Goal: Task Accomplishment & Management: Manage account settings

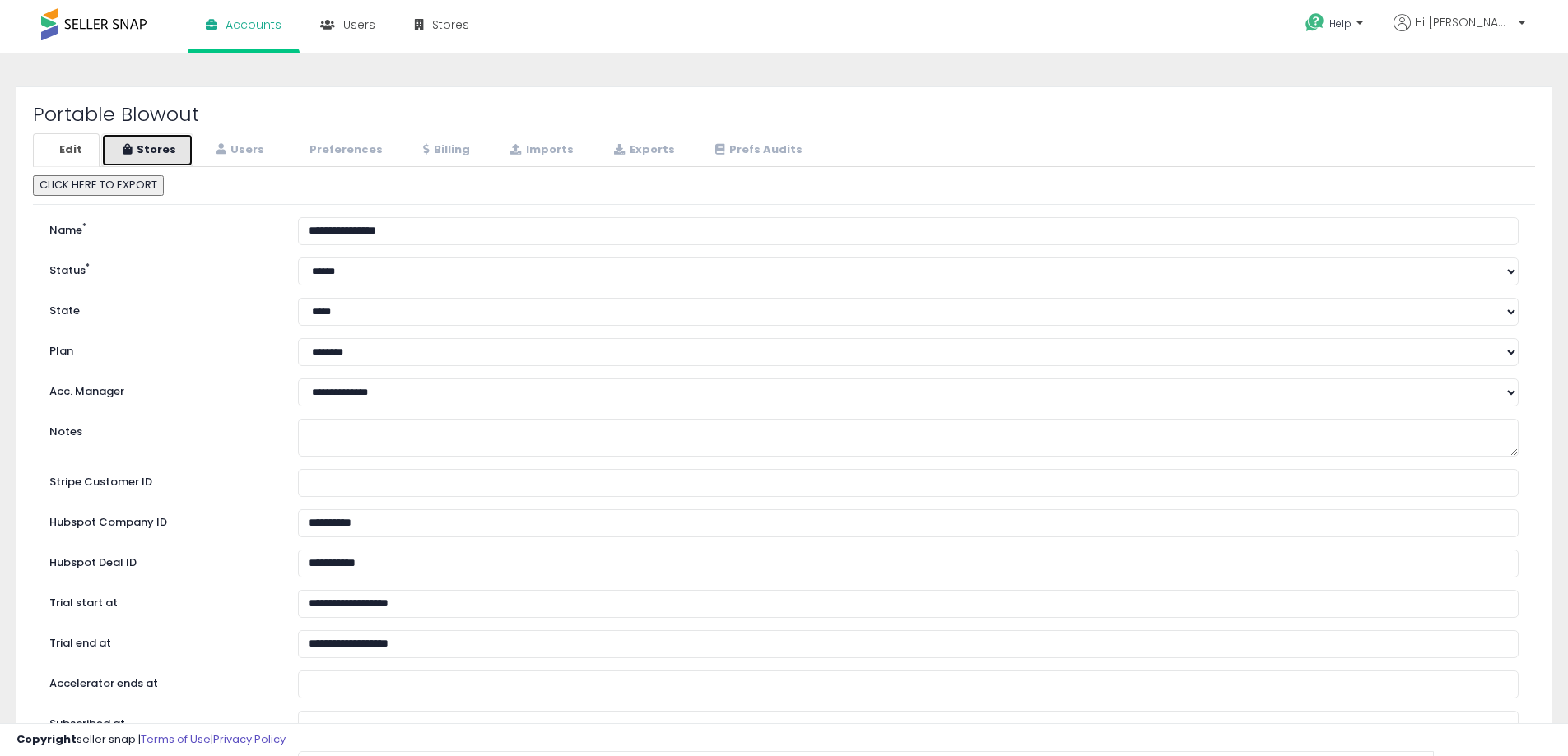
click at [147, 150] on link "Stores" at bounding box center [147, 151] width 92 height 34
select select "**"
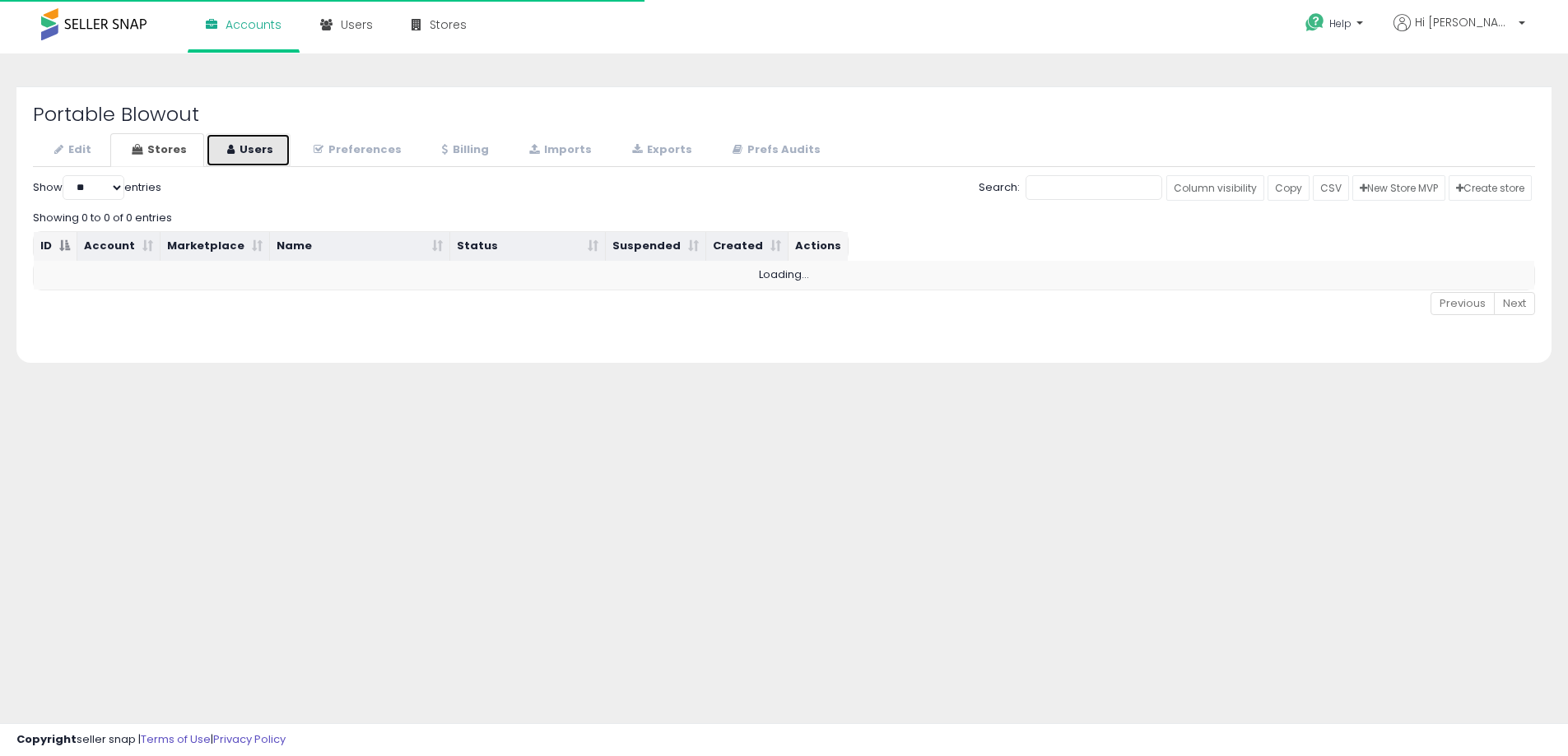
click at [263, 162] on link "Users" at bounding box center [248, 151] width 85 height 34
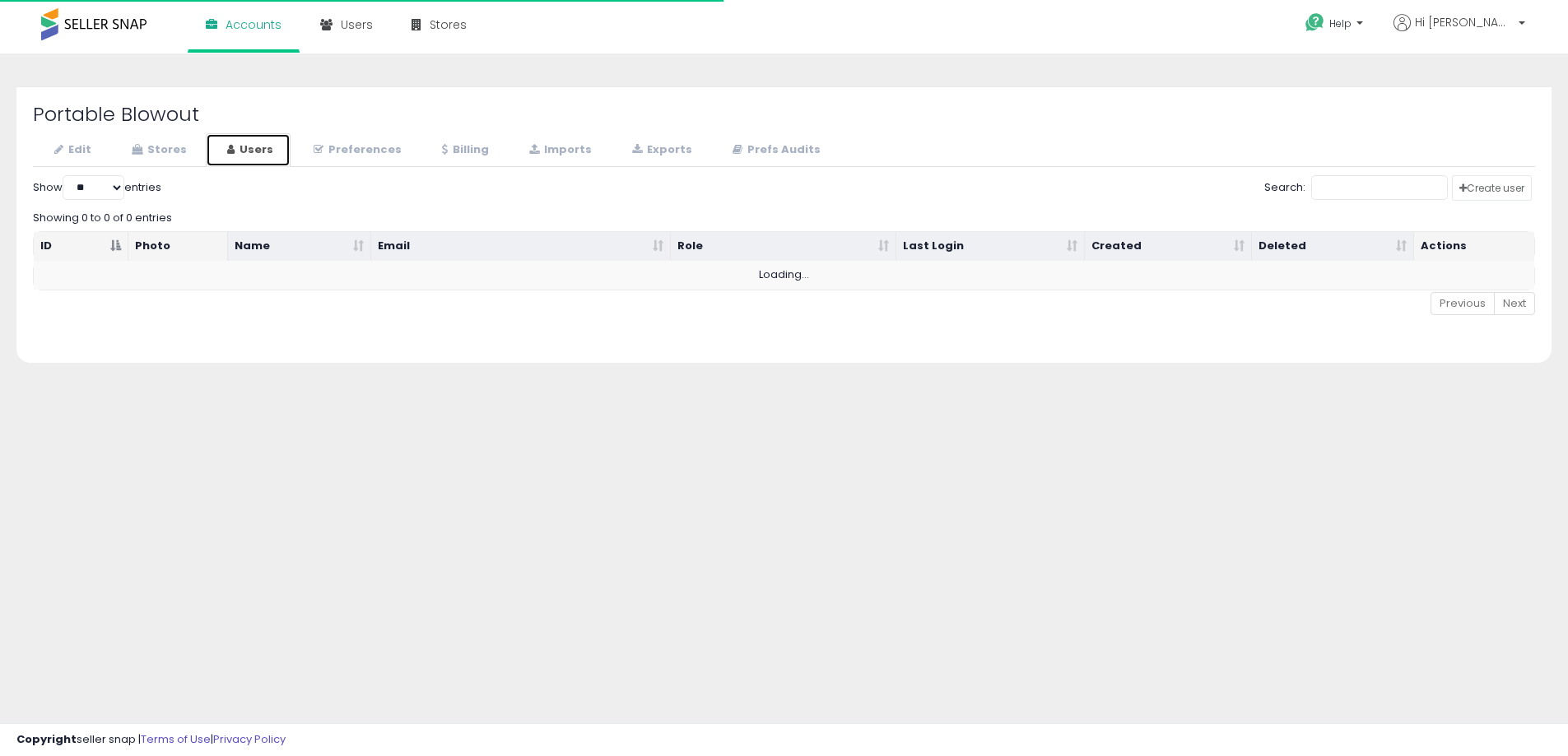
click at [260, 160] on link "Users" at bounding box center [248, 151] width 85 height 34
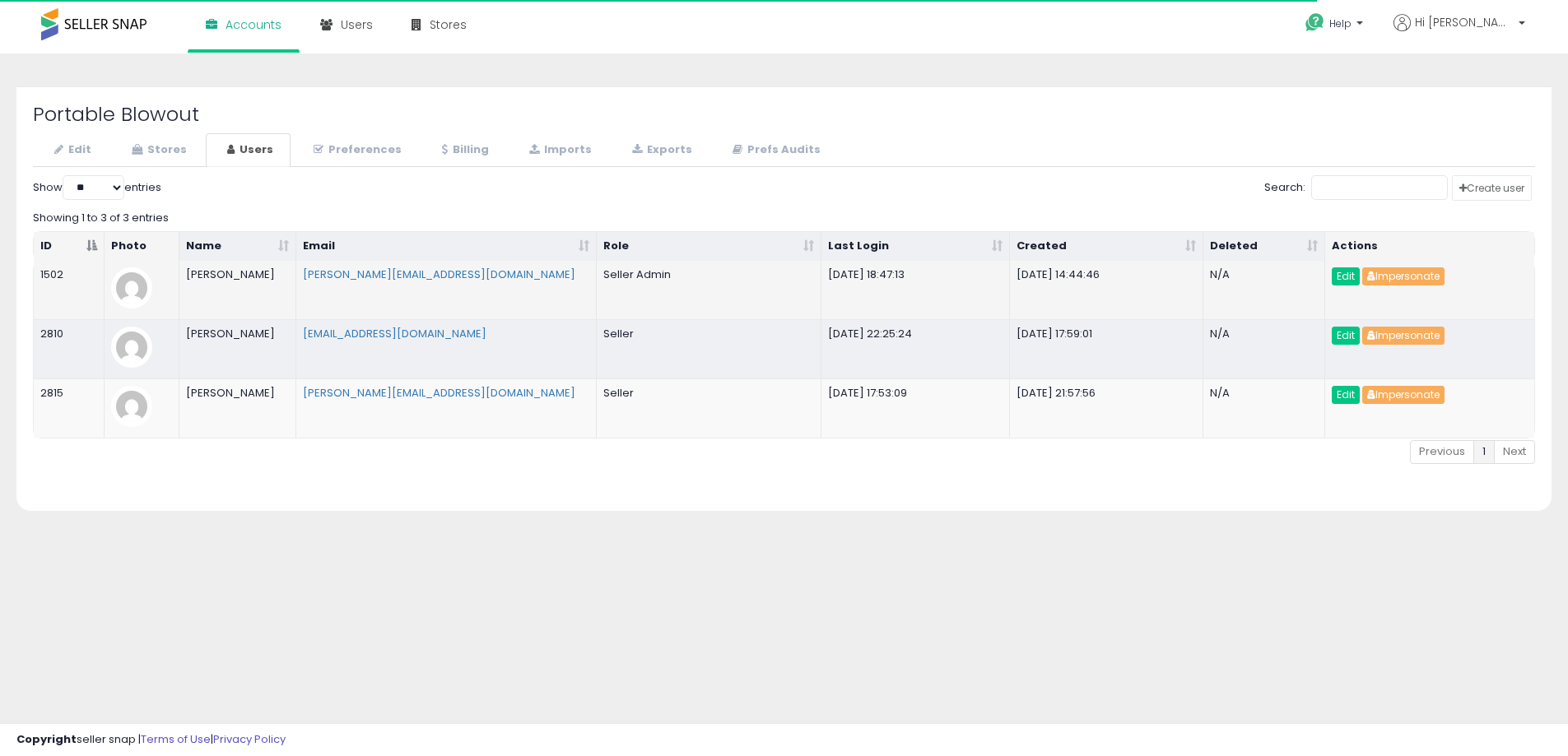
select select "**"
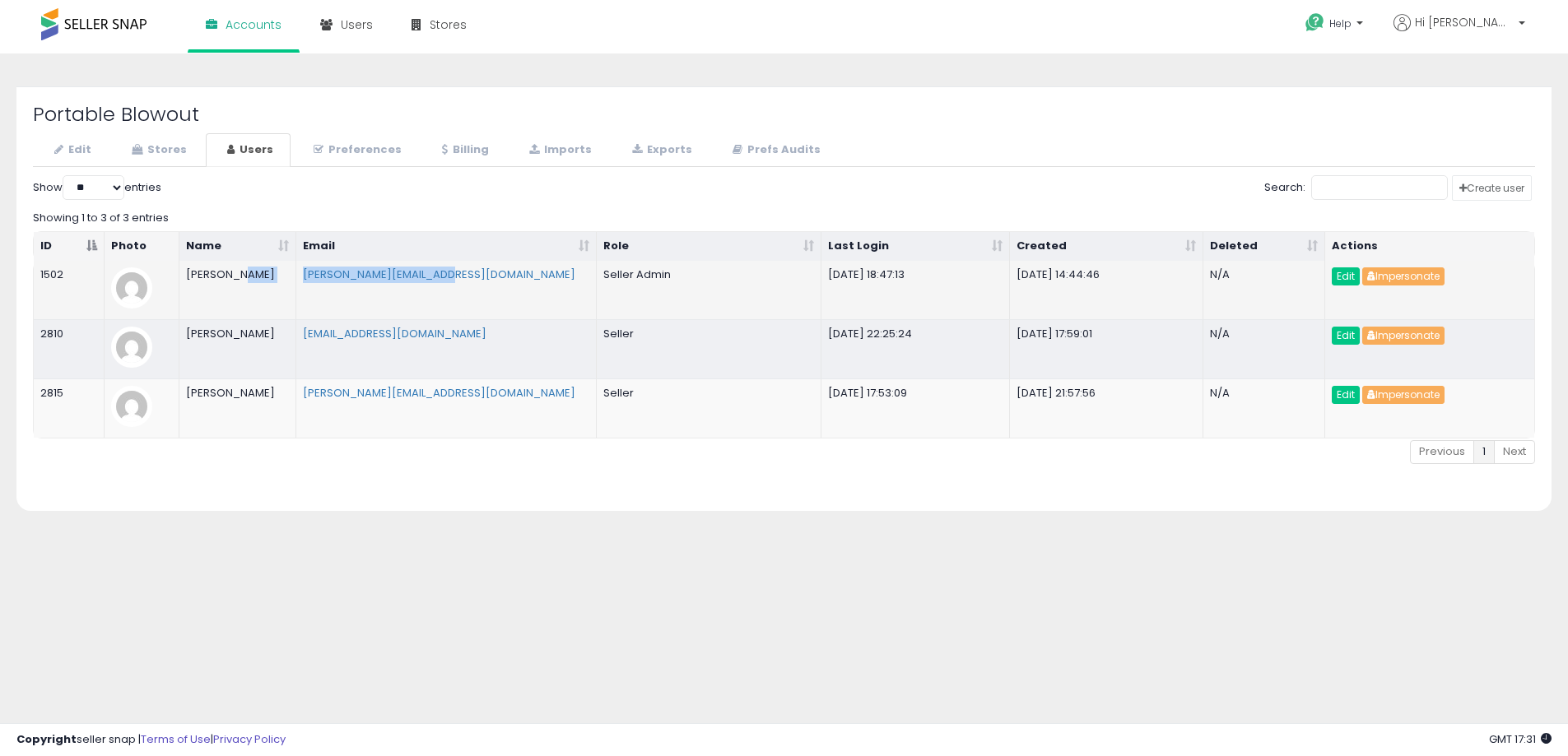
drag, startPoint x: 476, startPoint y: 277, endPoint x: 281, endPoint y: 281, distance: 195.0
click at [281, 281] on tr "1502 [PERSON_NAME] [PERSON_NAME][EMAIL_ADDRESS][DOMAIN_NAME] Seller Admin [DATE…" at bounding box center [784, 289] width 1500 height 58
drag, startPoint x: 503, startPoint y: 389, endPoint x: 293, endPoint y: 403, distance: 210.5
click at [293, 403] on tr "2815 Carlos [EMAIL_ADDRESS][DOMAIN_NAME] Seller [DATE] 17:53:09 [DATE] 21:57:56…" at bounding box center [784, 408] width 1500 height 59
copy tr "[PERSON_NAME][EMAIL_ADDRESS][DOMAIN_NAME]"
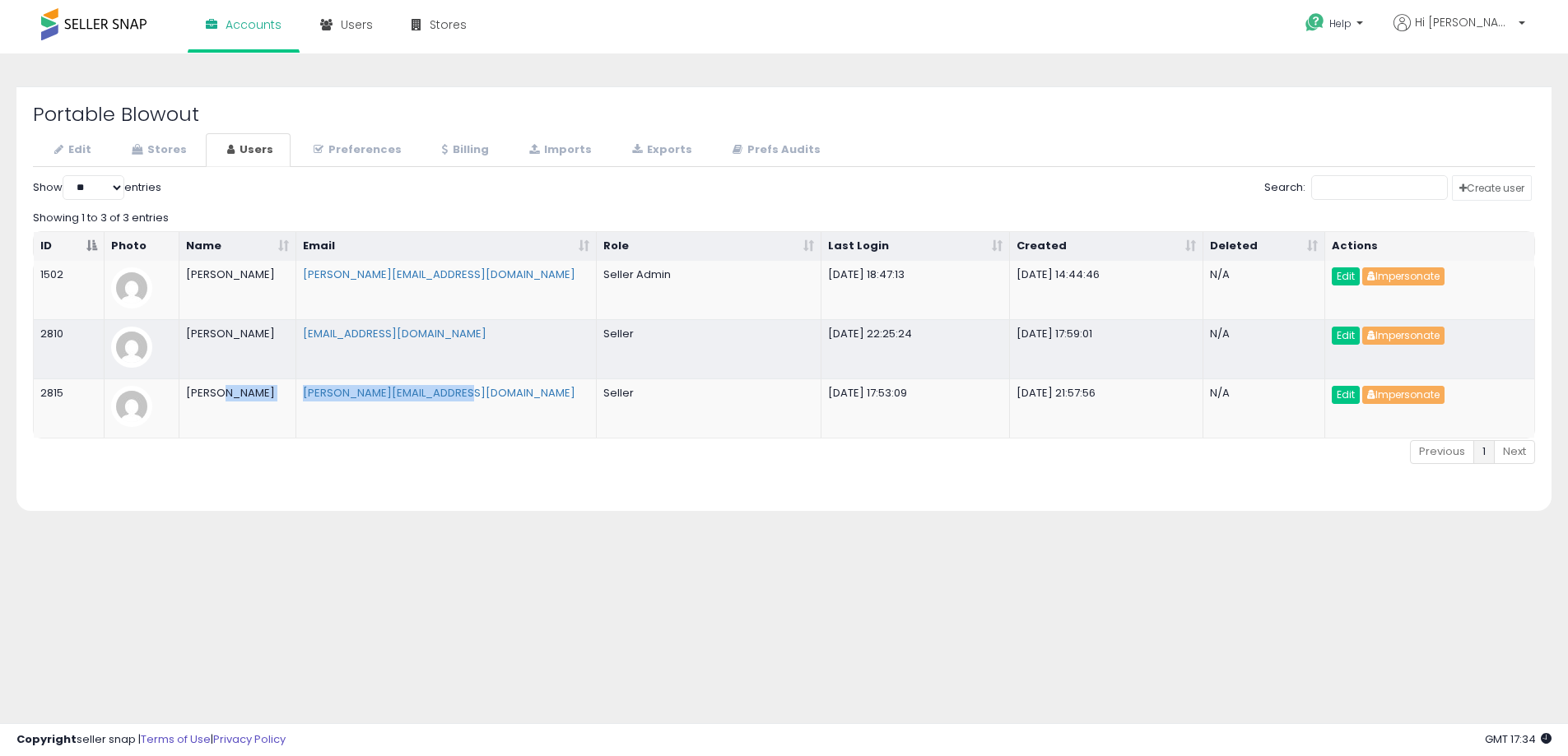
copy tr "[PERSON_NAME][EMAIL_ADDRESS][DOMAIN_NAME]"
